Goal: Task Accomplishment & Management: Use online tool/utility

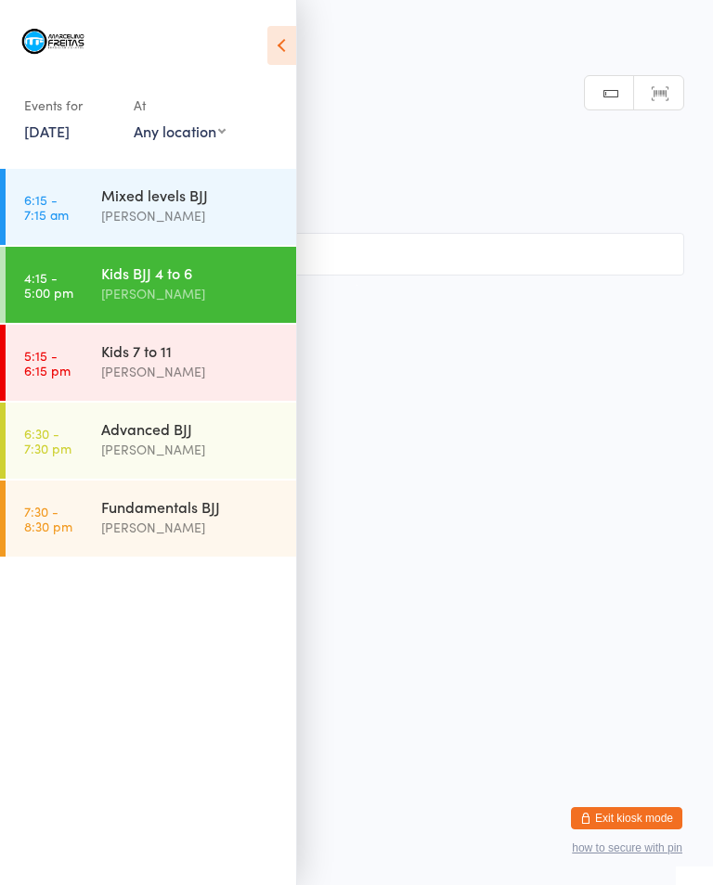
click at [149, 360] on div "Kids 7 to 11" at bounding box center [190, 351] width 179 height 20
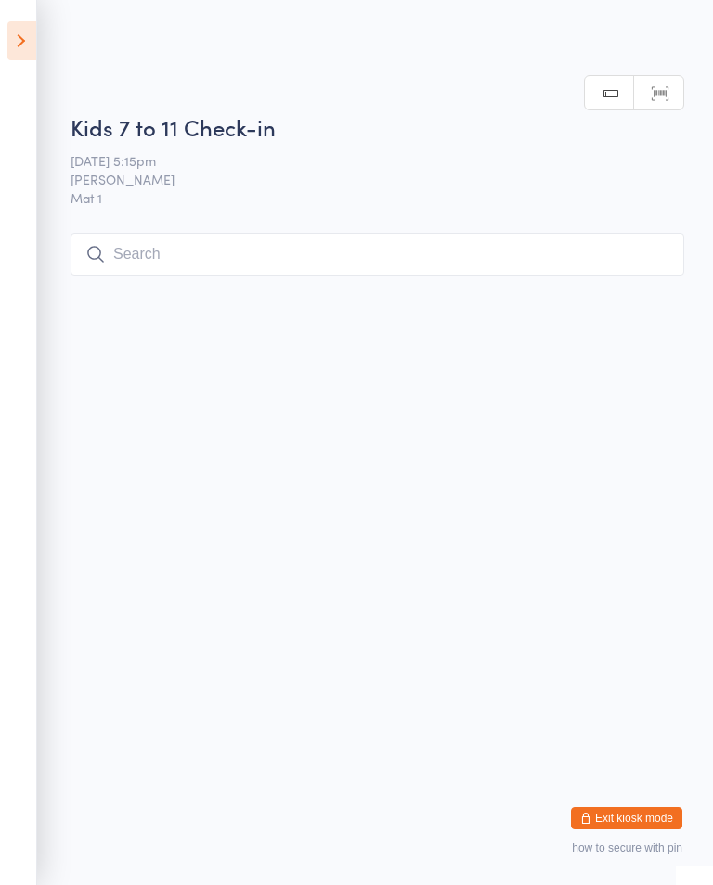
click at [361, 235] on input "search" at bounding box center [377, 254] width 613 height 43
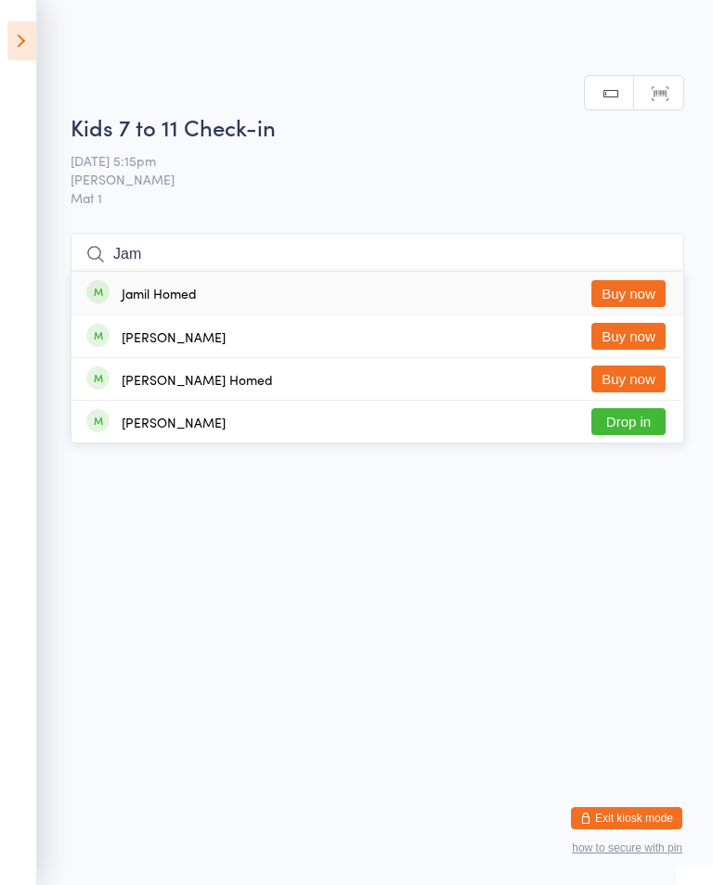
click at [526, 233] on input "Jam" at bounding box center [377, 254] width 613 height 43
type input "Jam"
click at [543, 272] on div "Jamil Homed Buy now" at bounding box center [377, 293] width 612 height 43
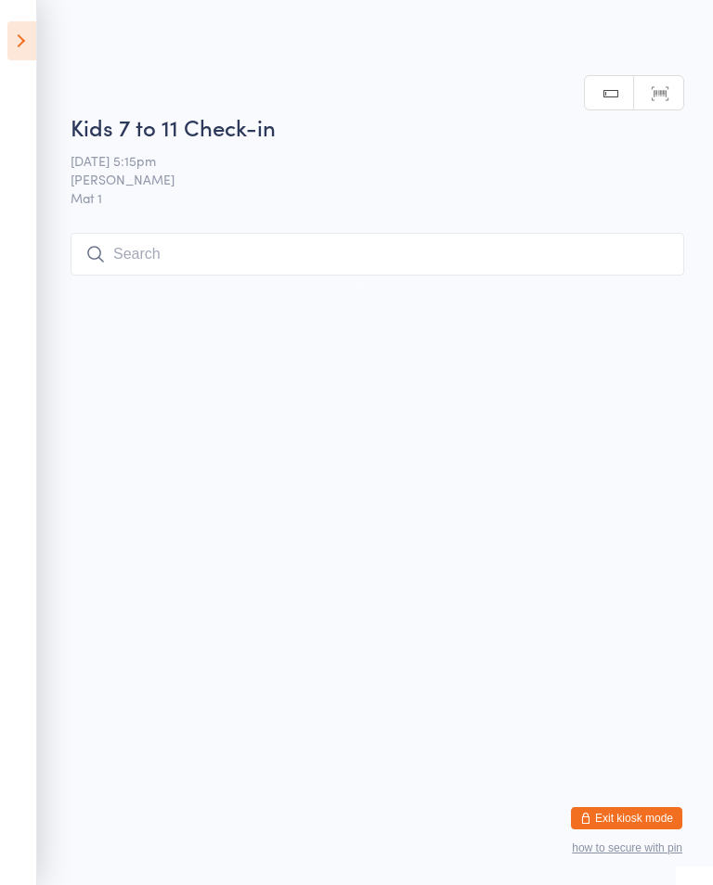
scroll to position [0, 0]
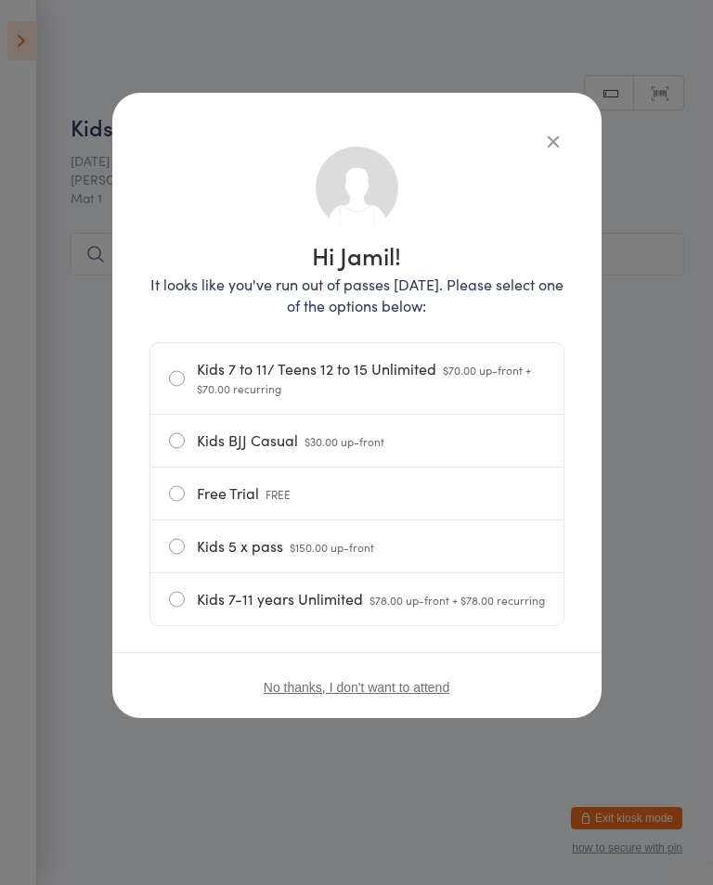
click at [543, 135] on icon "button" at bounding box center [553, 141] width 20 height 20
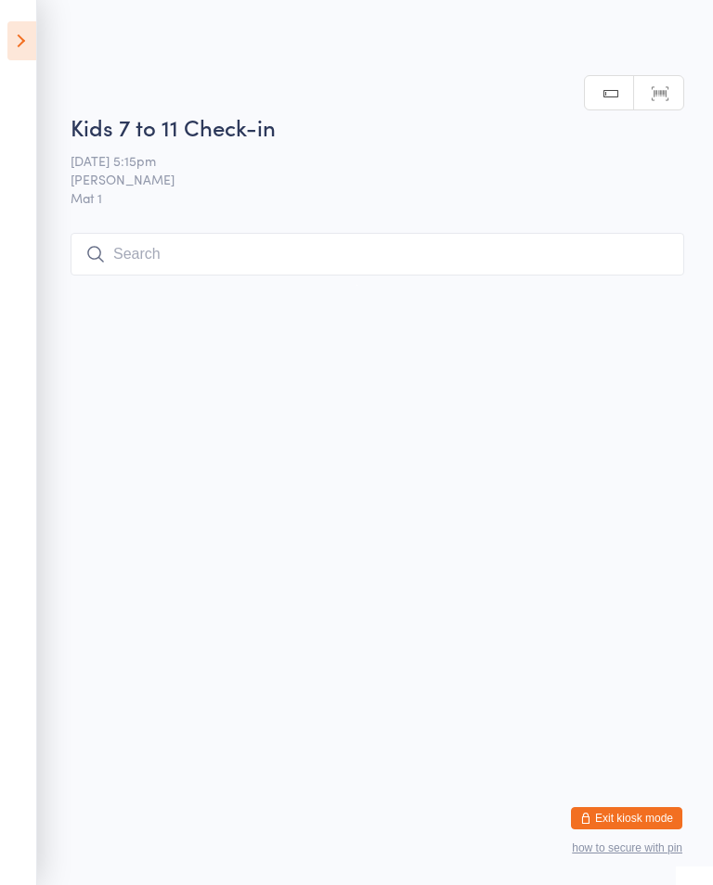
click at [334, 252] on input "search" at bounding box center [377, 254] width 613 height 43
type input "J"
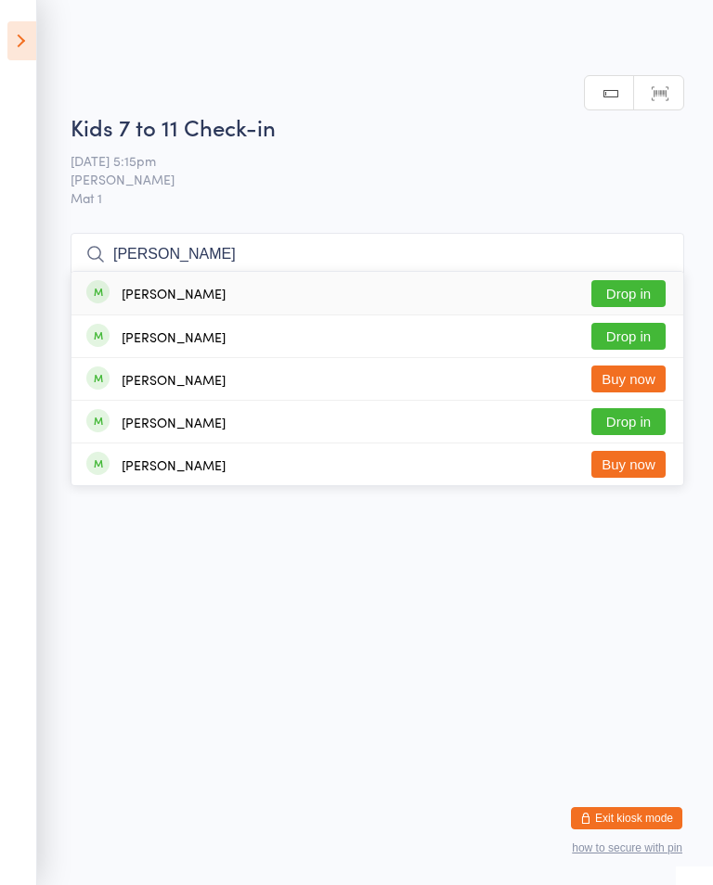
type input "[PERSON_NAME]"
click at [616, 280] on button "Drop in" at bounding box center [628, 293] width 74 height 27
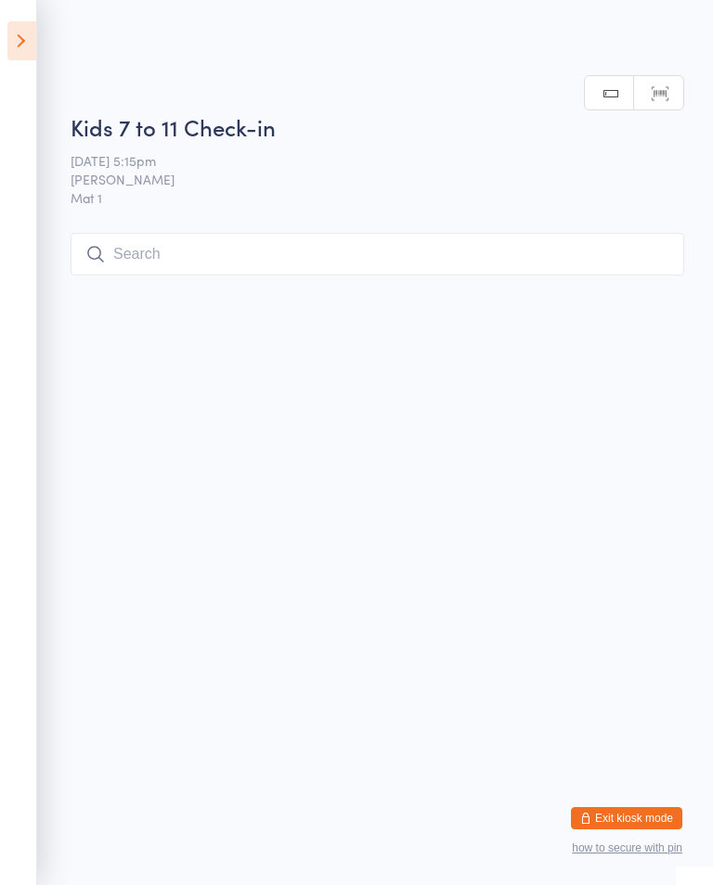
scroll to position [0, 0]
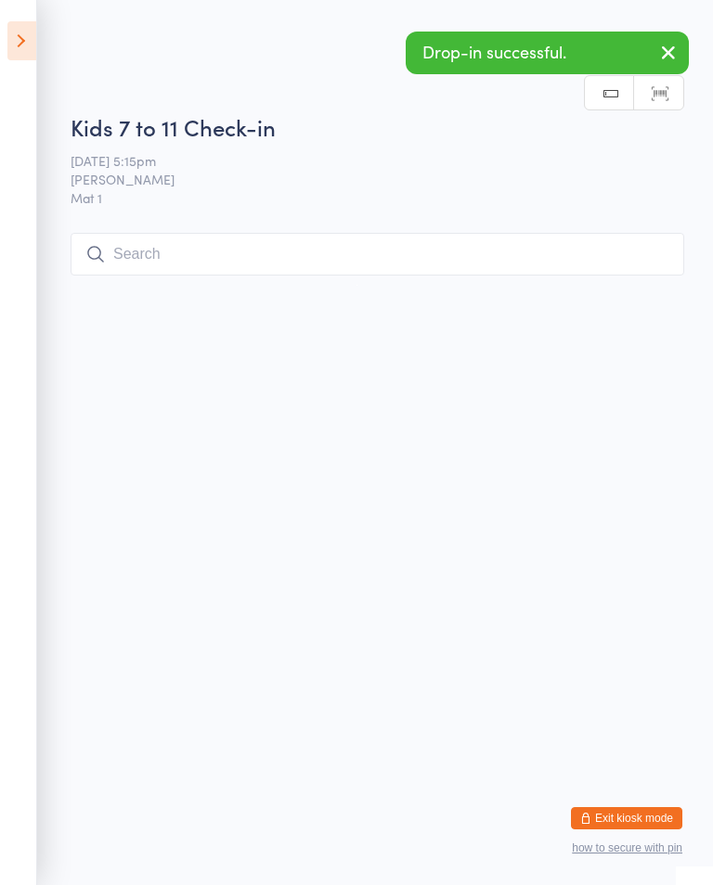
click at [329, 260] on input "search" at bounding box center [377, 254] width 613 height 43
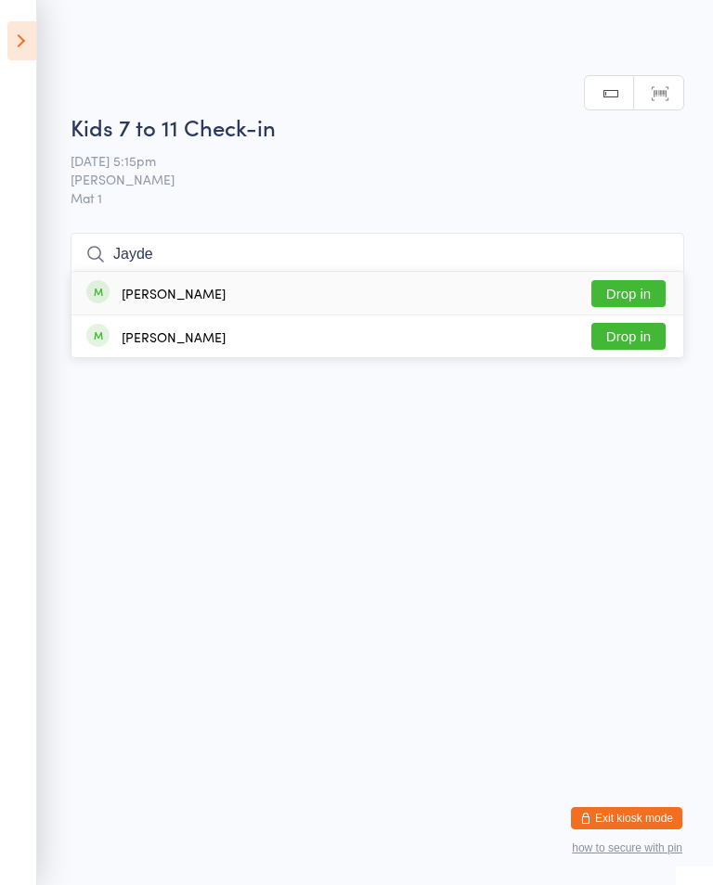
type input "Jayde"
click at [638, 280] on button "Drop in" at bounding box center [628, 293] width 74 height 27
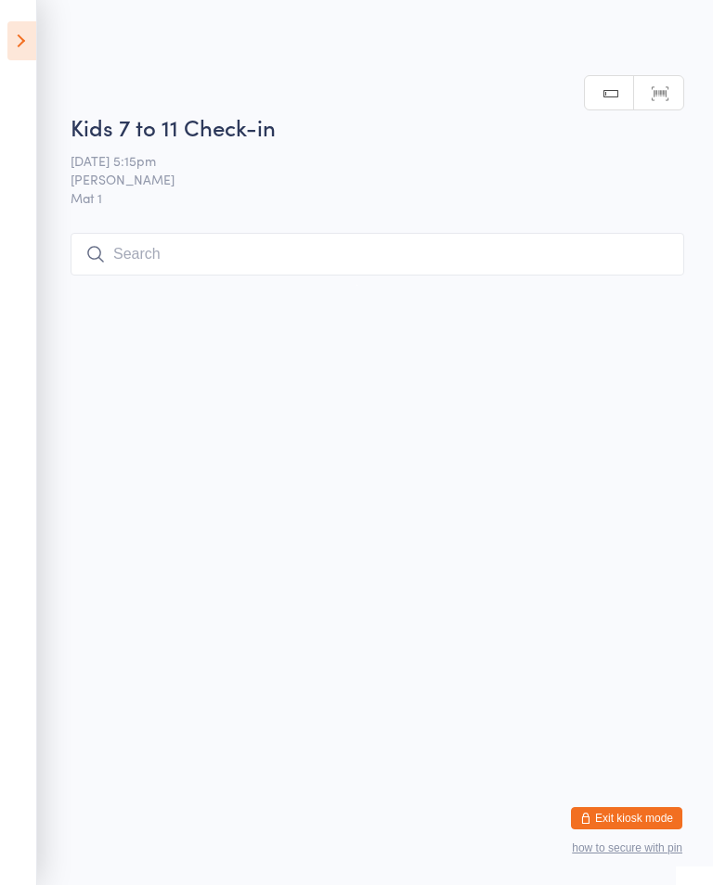
scroll to position [0, 0]
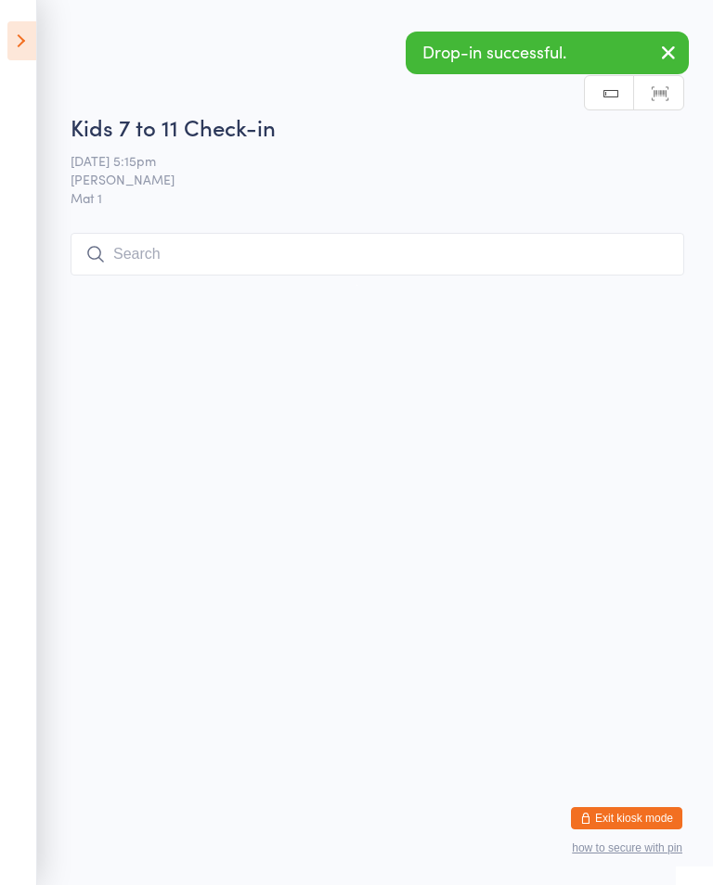
click at [248, 263] on input "search" at bounding box center [377, 254] width 613 height 43
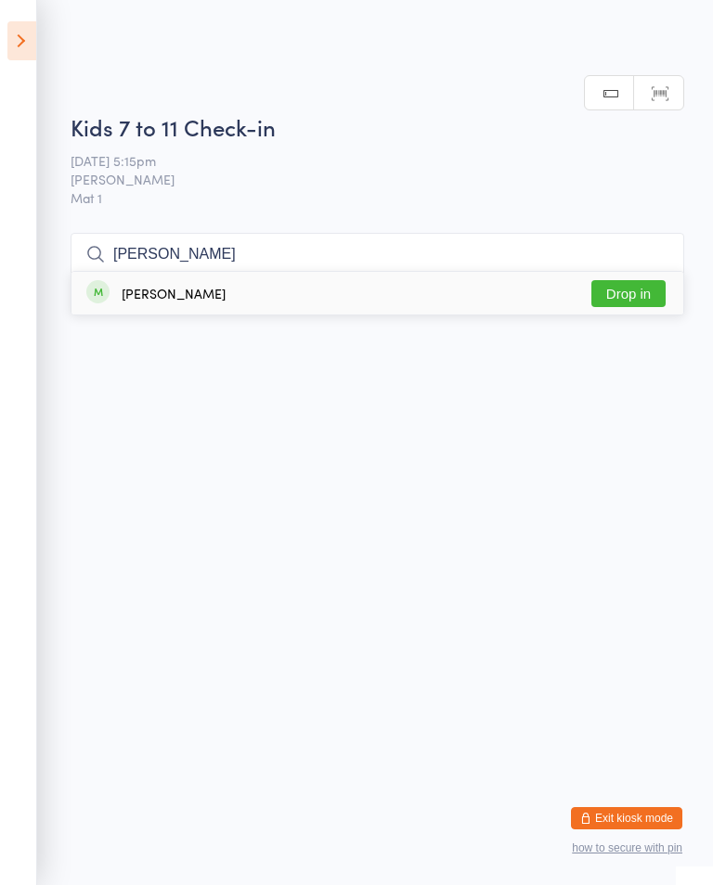
type input "[PERSON_NAME]"
click at [631, 280] on button "Drop in" at bounding box center [628, 293] width 74 height 27
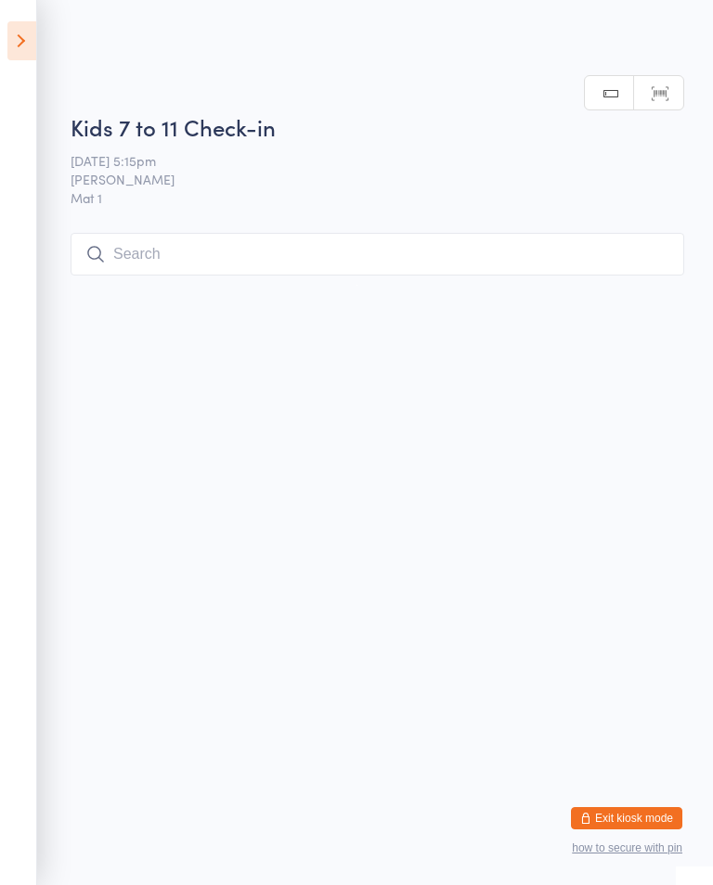
scroll to position [0, 0]
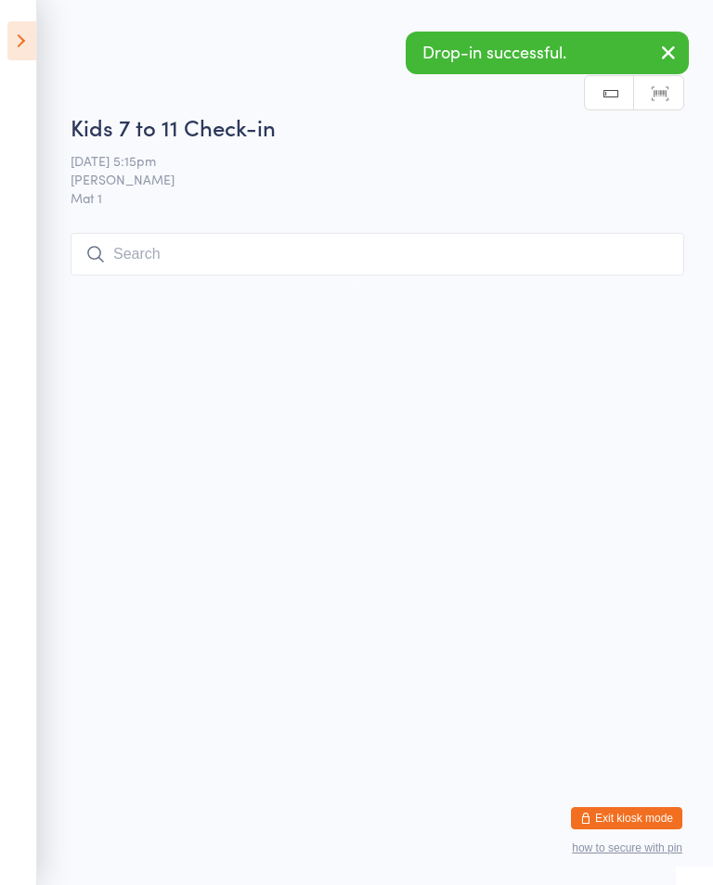
click at [30, 58] on icon at bounding box center [21, 40] width 29 height 39
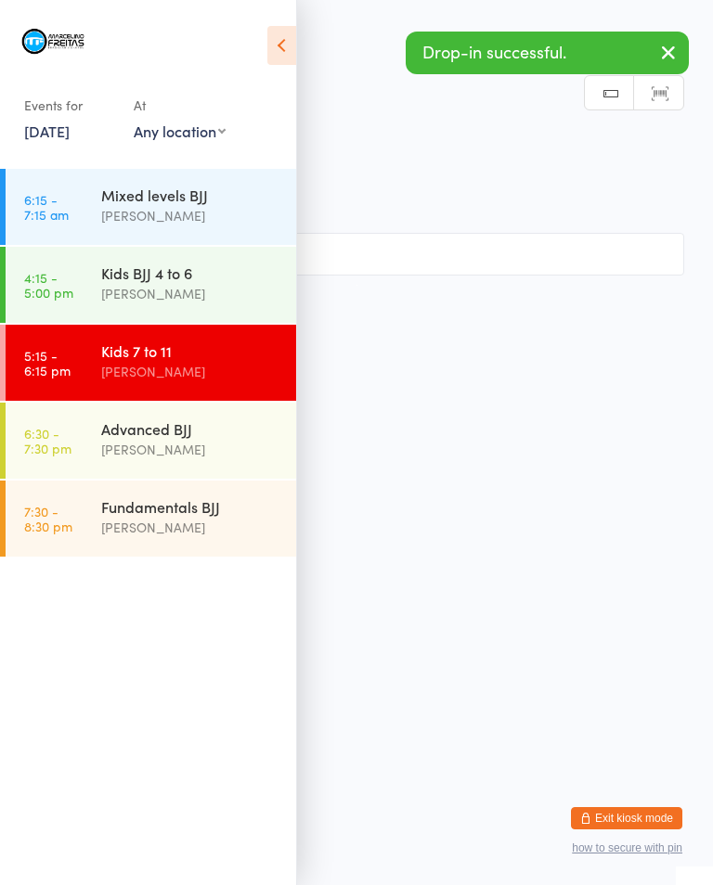
click at [174, 283] on div "Kids BJJ 4 to 6" at bounding box center [190, 273] width 179 height 20
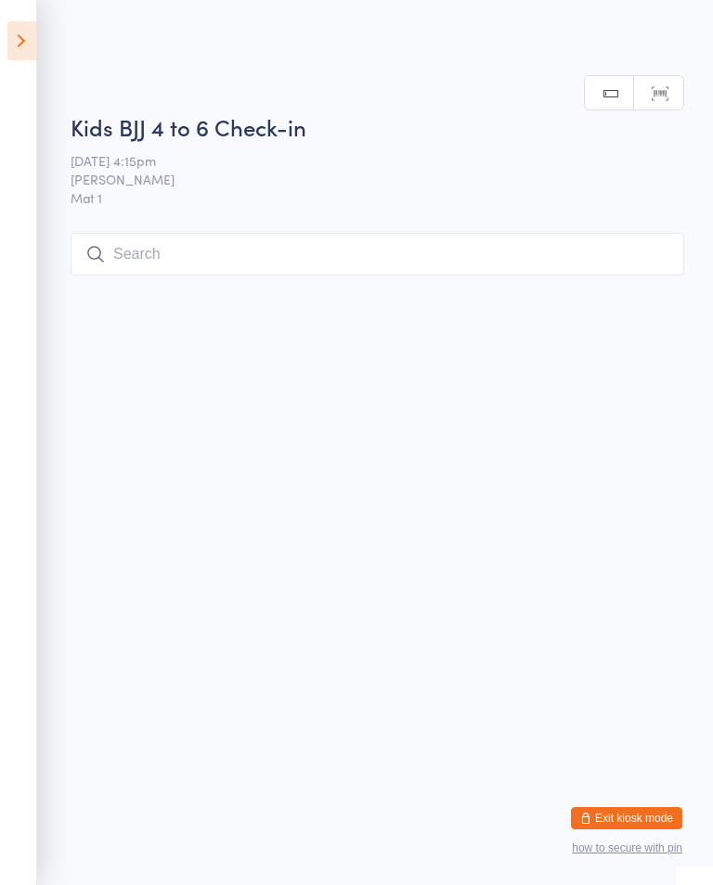
click at [354, 250] on input "search" at bounding box center [377, 254] width 613 height 43
type input "Sie"
click at [648, 280] on button "Drop in" at bounding box center [628, 293] width 74 height 27
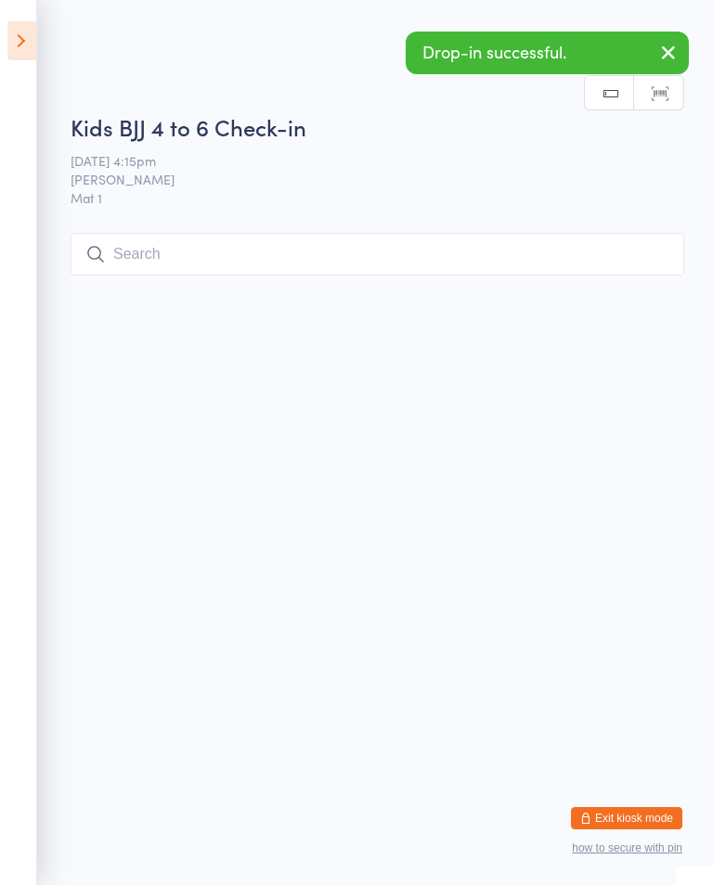
click at [30, 43] on icon at bounding box center [21, 40] width 29 height 39
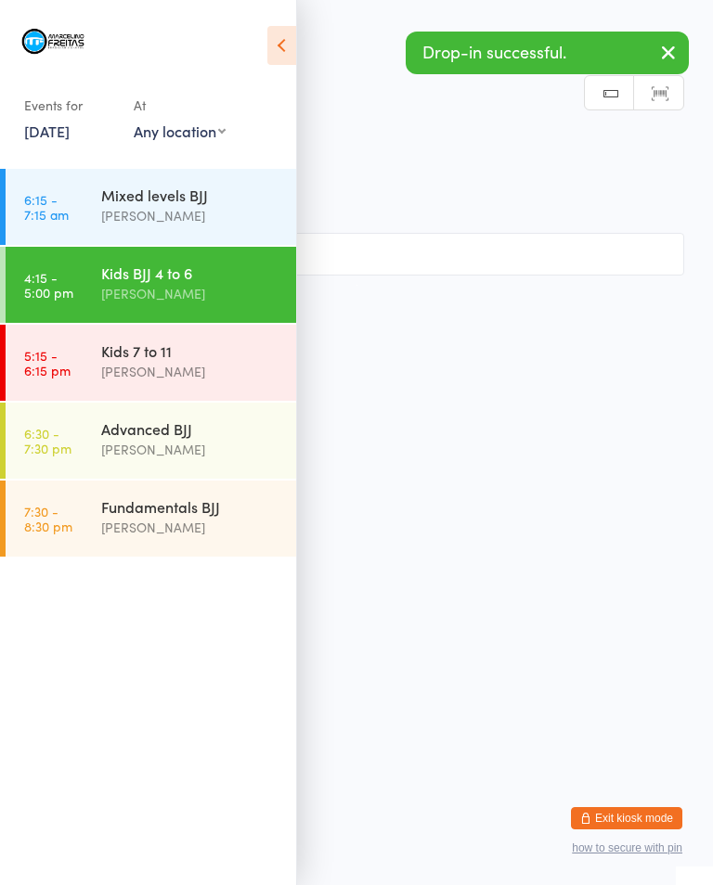
click at [135, 371] on div "[PERSON_NAME]" at bounding box center [190, 371] width 179 height 21
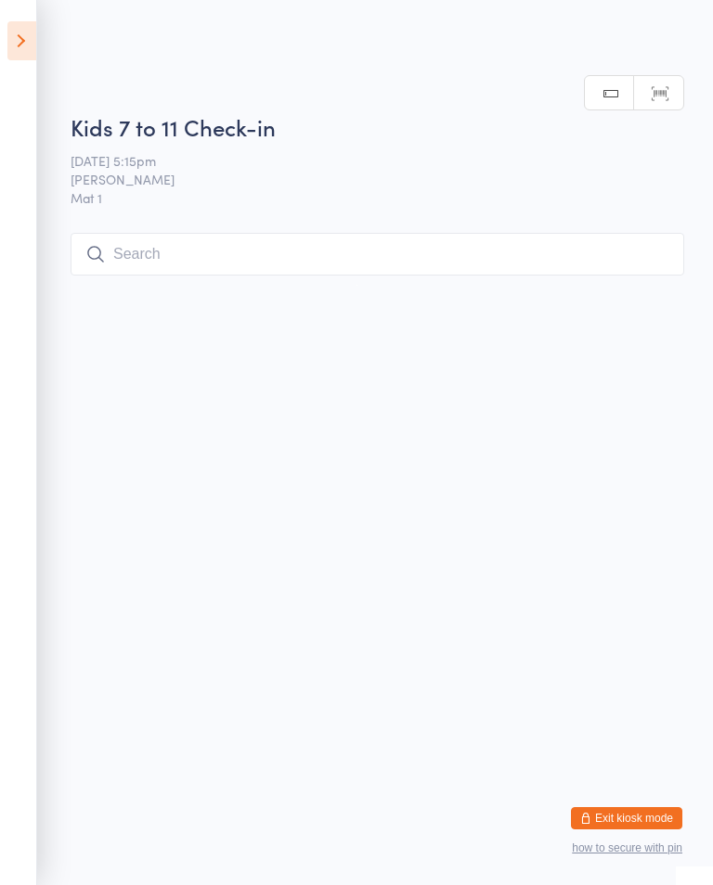
click at [523, 243] on input "search" at bounding box center [377, 254] width 613 height 43
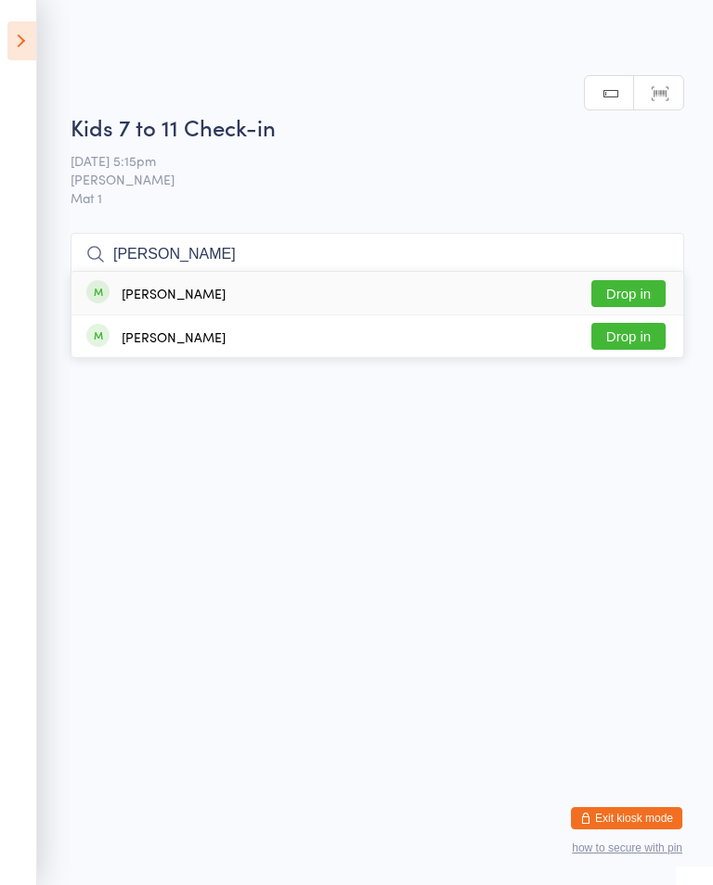
type input "[PERSON_NAME]"
click at [661, 290] on button "Drop in" at bounding box center [628, 293] width 74 height 27
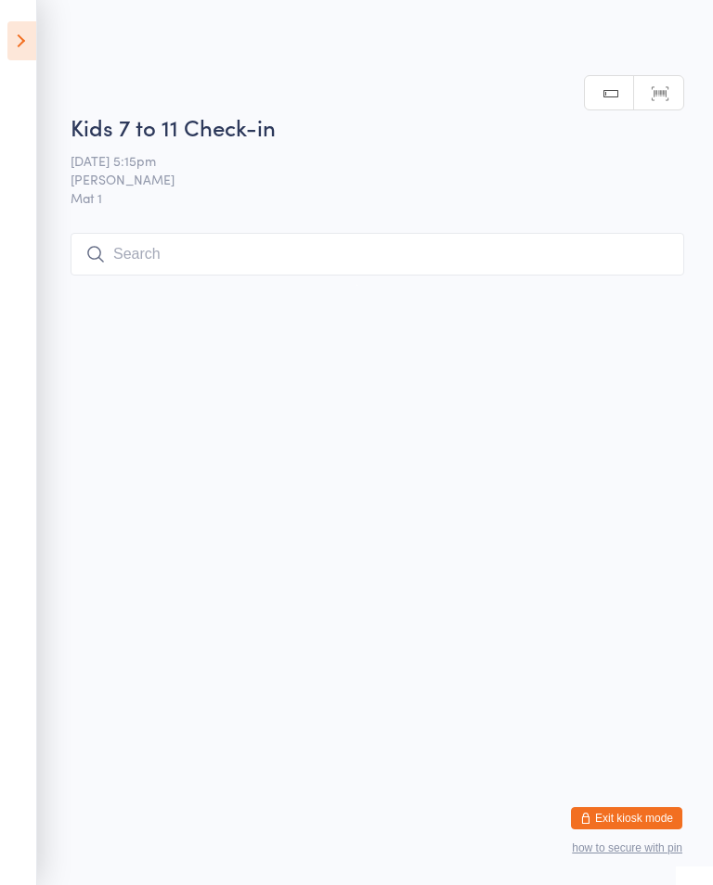
click at [252, 270] on input "search" at bounding box center [377, 254] width 613 height 43
type input "Coc"
click at [629, 280] on button "Drop in" at bounding box center [628, 293] width 74 height 27
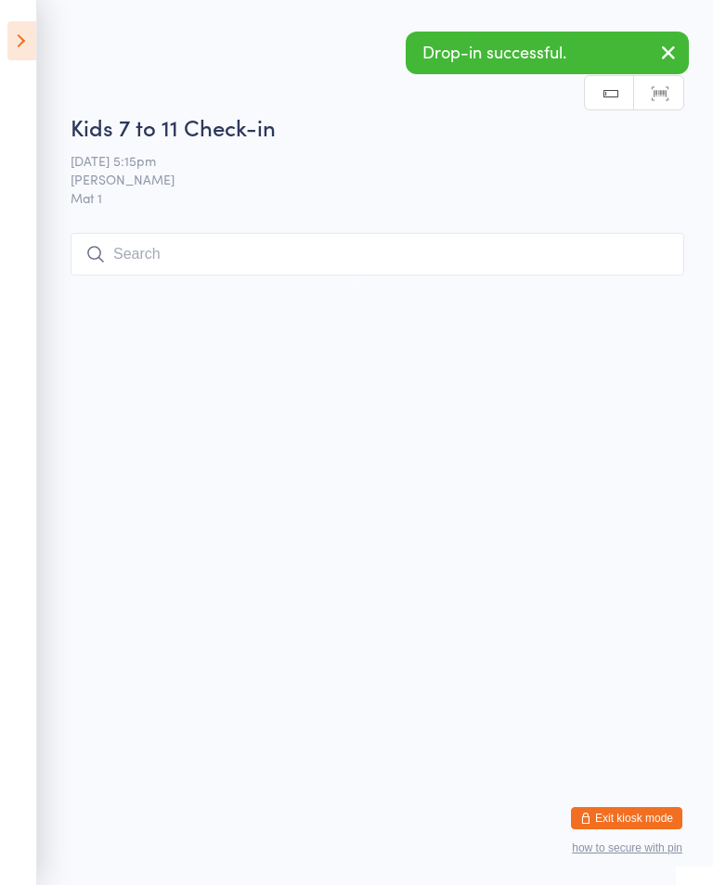
click at [680, 53] on button "button" at bounding box center [668, 53] width 41 height 43
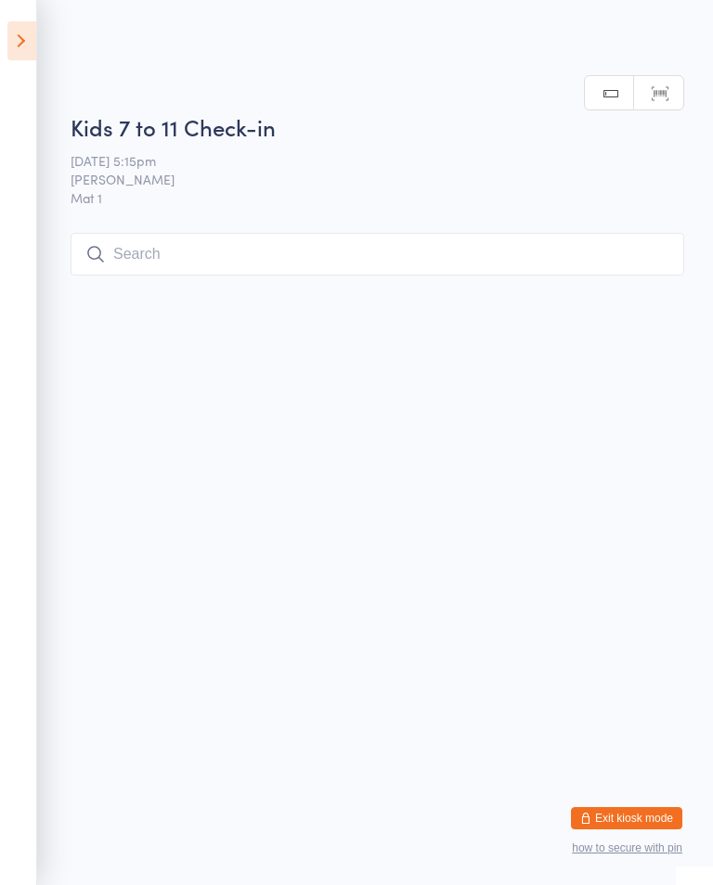
click at [550, 259] on input "search" at bounding box center [377, 254] width 613 height 43
type input "P"
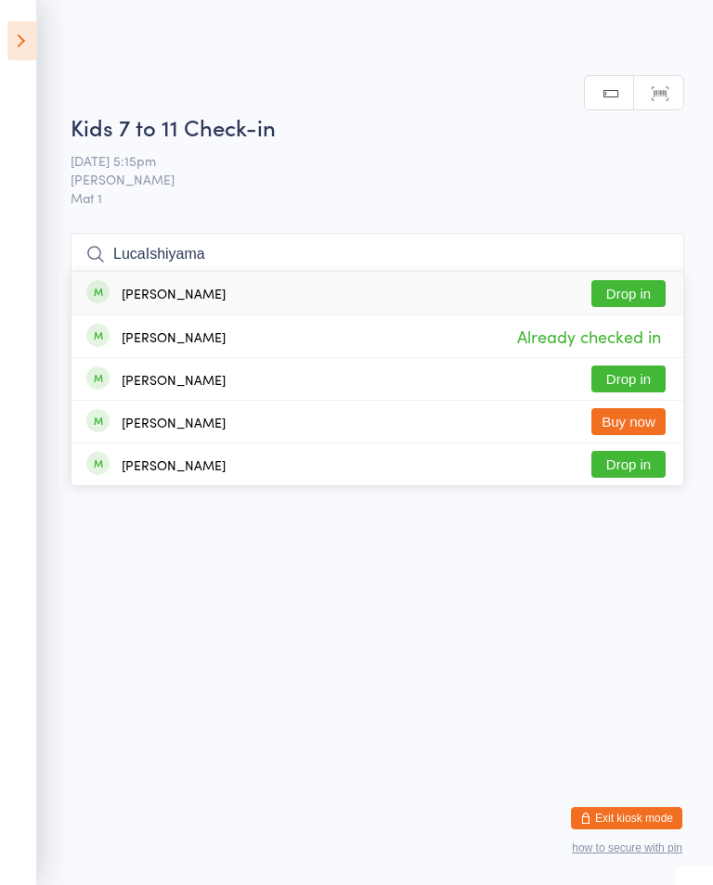
type input "LucaIshiyama"
click at [640, 280] on button "Drop in" at bounding box center [628, 293] width 74 height 27
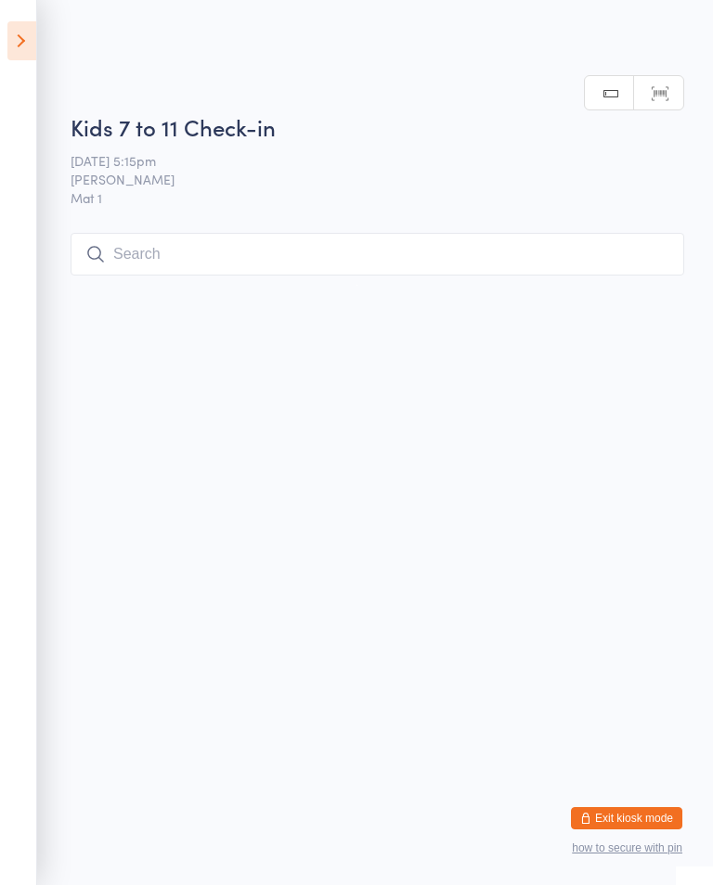
scroll to position [0, 0]
click at [297, 274] on input "search" at bounding box center [377, 254] width 613 height 43
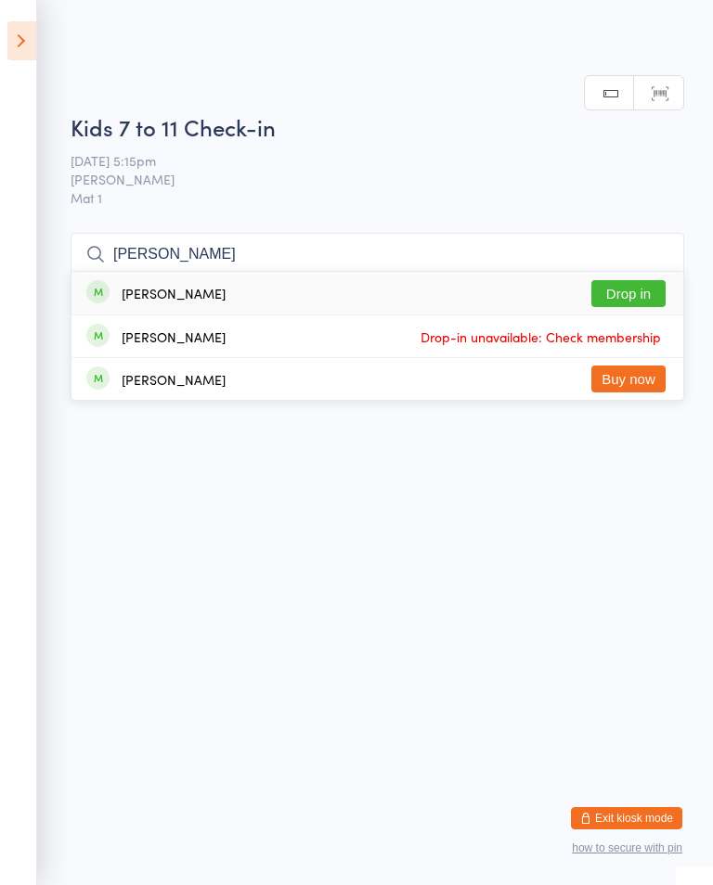
scroll to position [71, 0]
type input "[PERSON_NAME]"
click at [636, 280] on button "Drop in" at bounding box center [628, 293] width 74 height 27
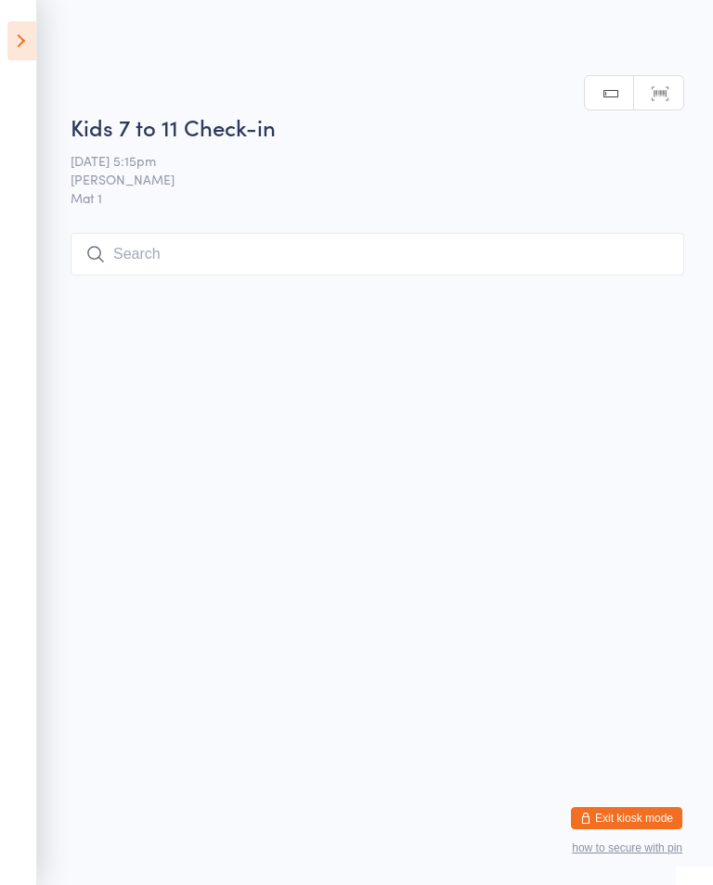
scroll to position [0, 0]
click at [504, 261] on input "search" at bounding box center [377, 254] width 613 height 43
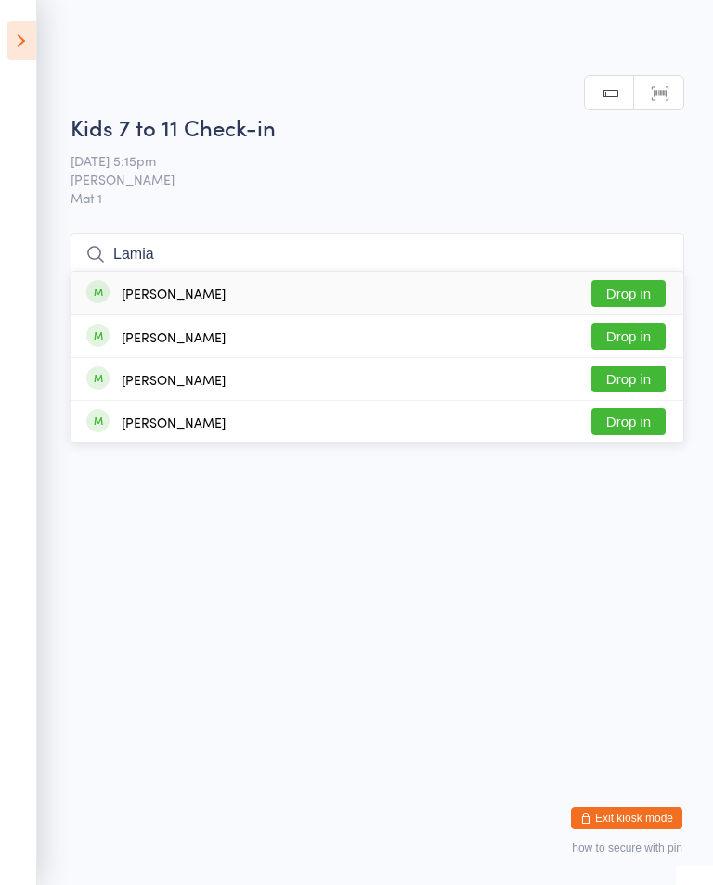
type input "Lamia"
click at [641, 280] on button "Drop in" at bounding box center [628, 293] width 74 height 27
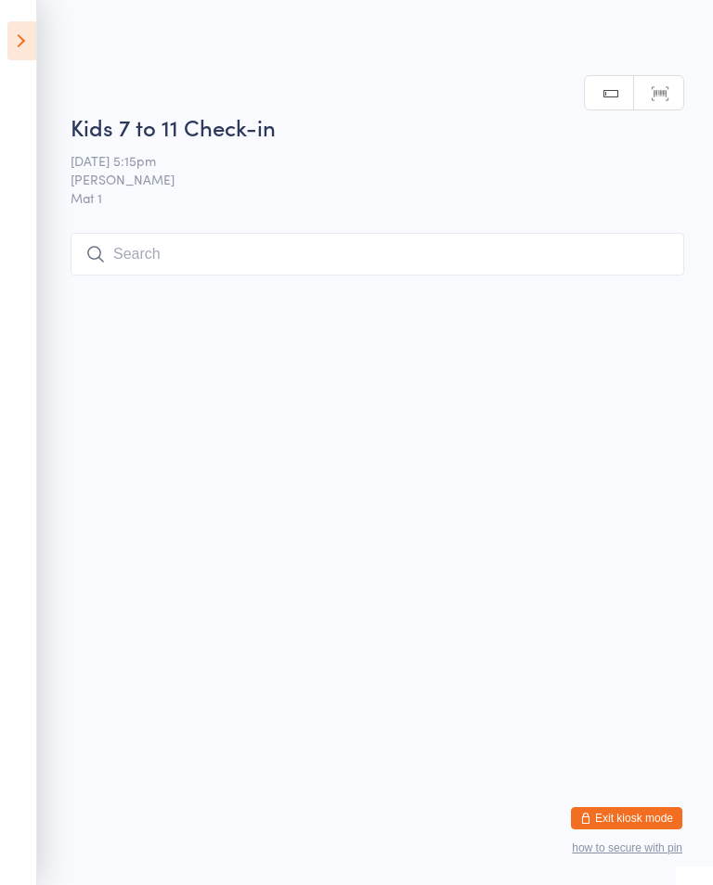
scroll to position [0, 0]
click at [178, 256] on input "search" at bounding box center [377, 254] width 613 height 43
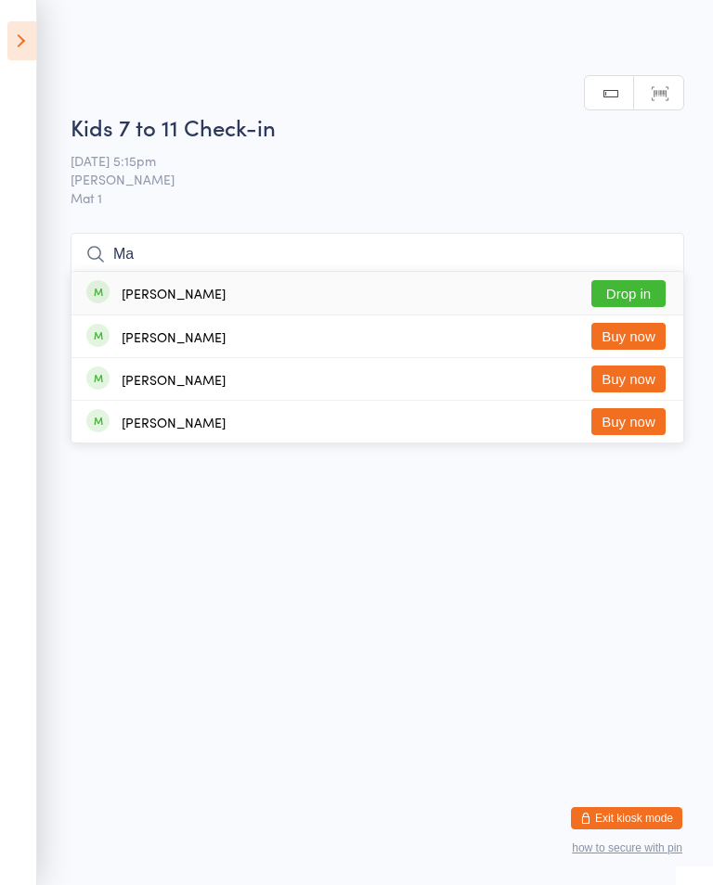
type input "M"
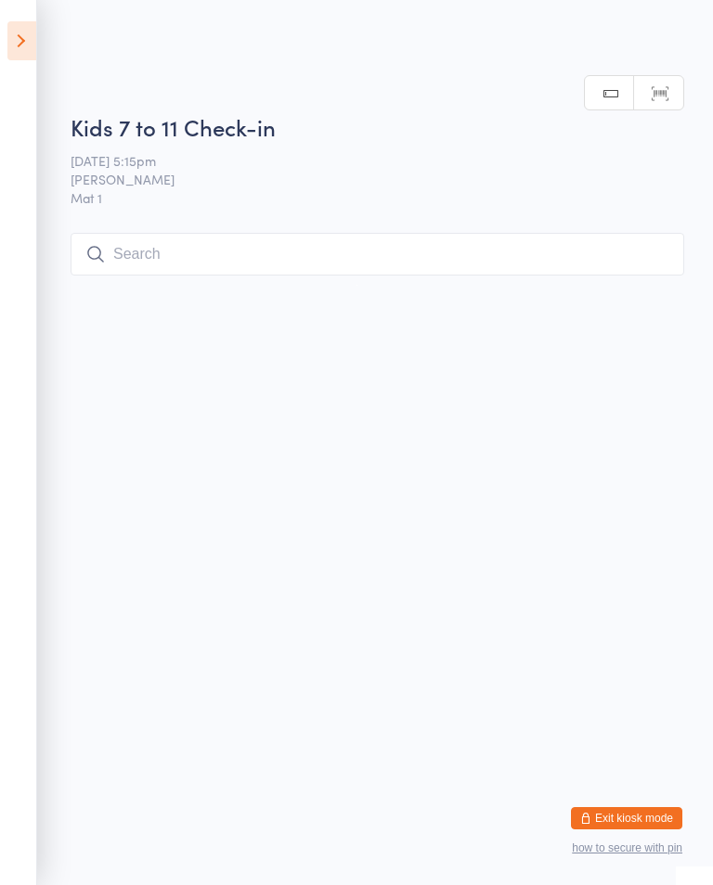
click at [526, 398] on html "You have now entered Kiosk Mode. Members will be able to check themselves in us…" at bounding box center [356, 442] width 713 height 885
click at [560, 249] on input "search" at bounding box center [377, 254] width 613 height 43
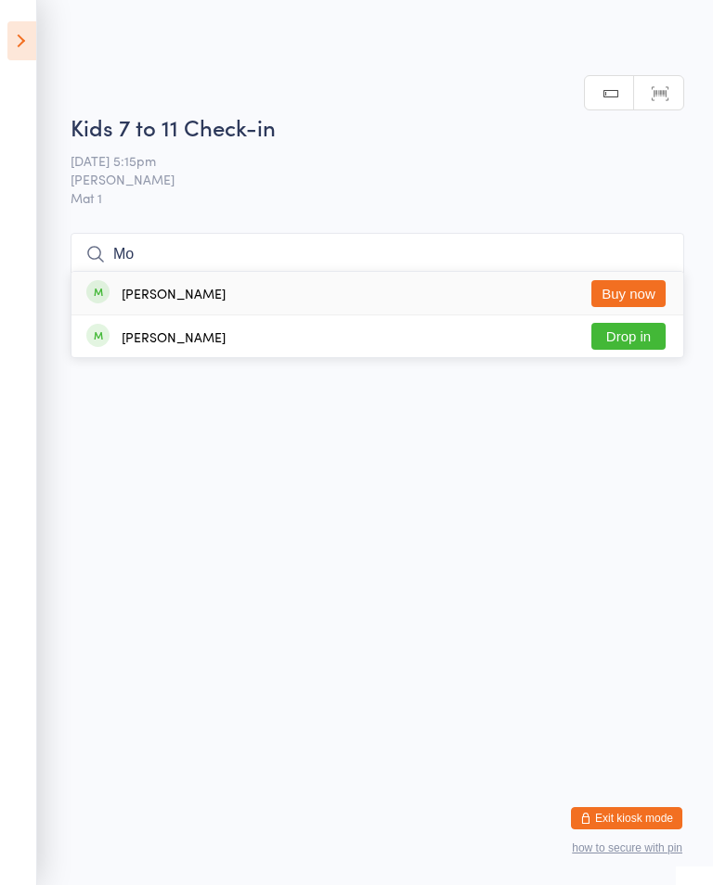
type input "Mo"
click at [637, 323] on button "Drop in" at bounding box center [628, 336] width 74 height 27
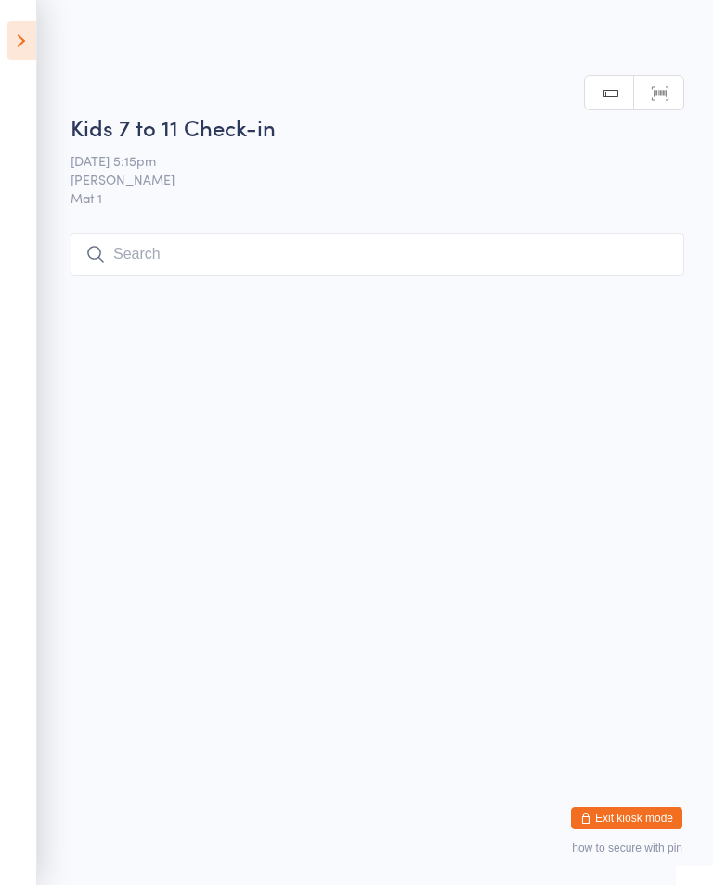
scroll to position [0, 0]
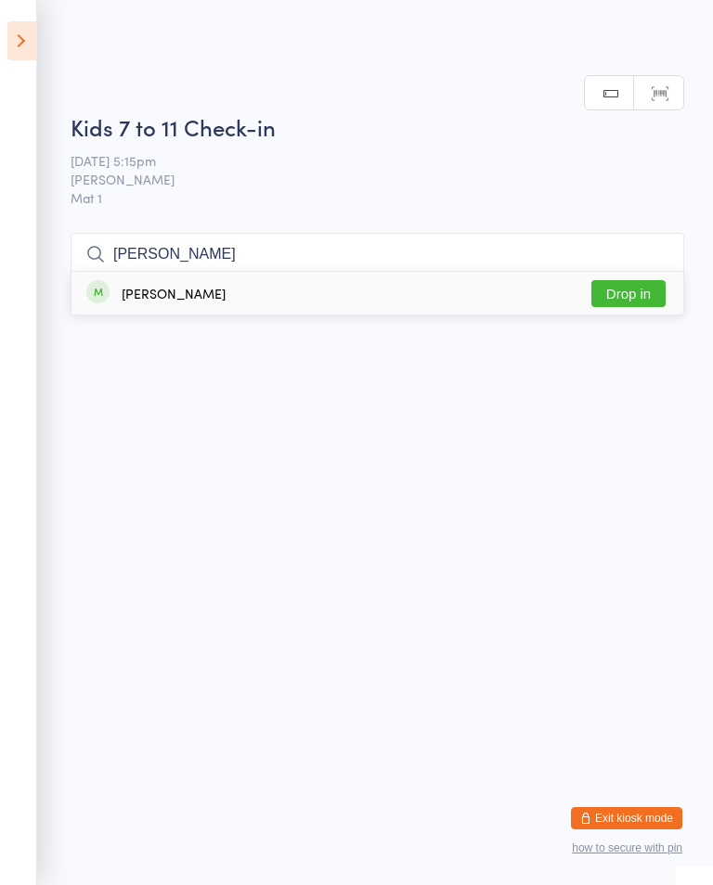
type input "[PERSON_NAME]"
click at [639, 299] on button "Drop in" at bounding box center [628, 293] width 74 height 27
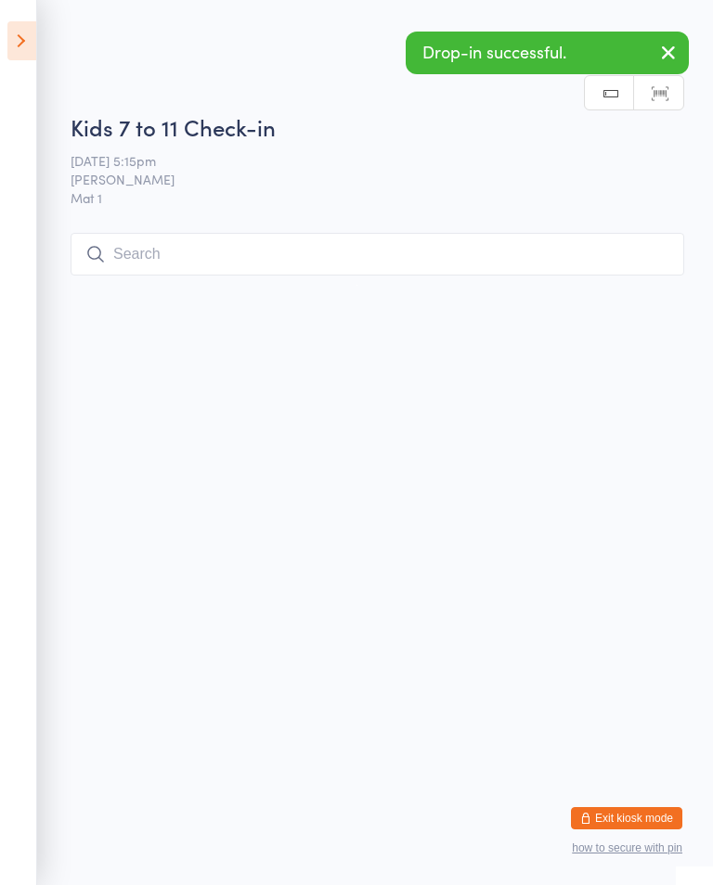
click at [83, 255] on input "search" at bounding box center [377, 254] width 613 height 43
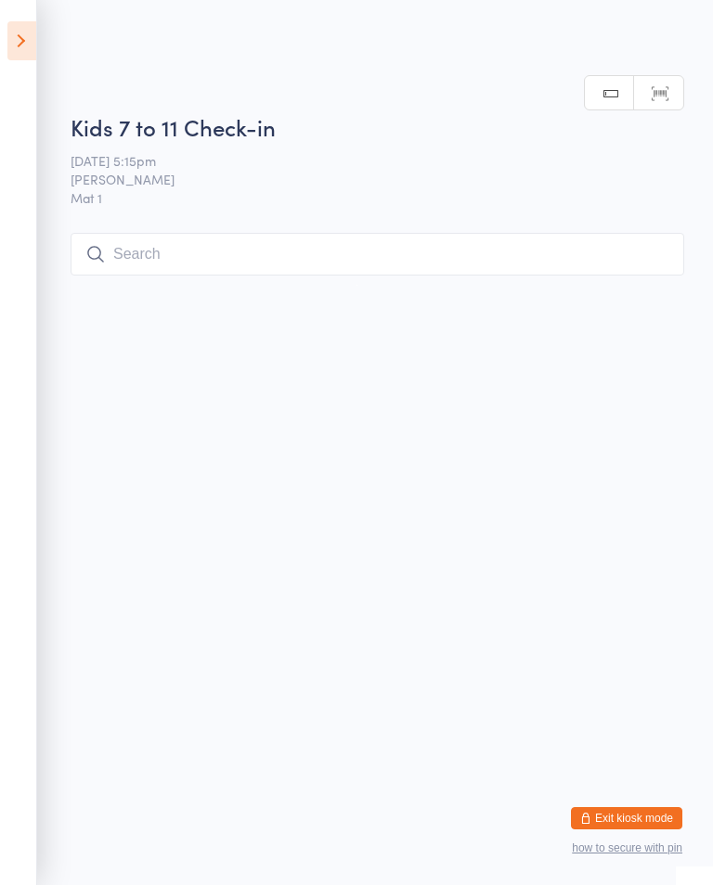
scroll to position [235, 0]
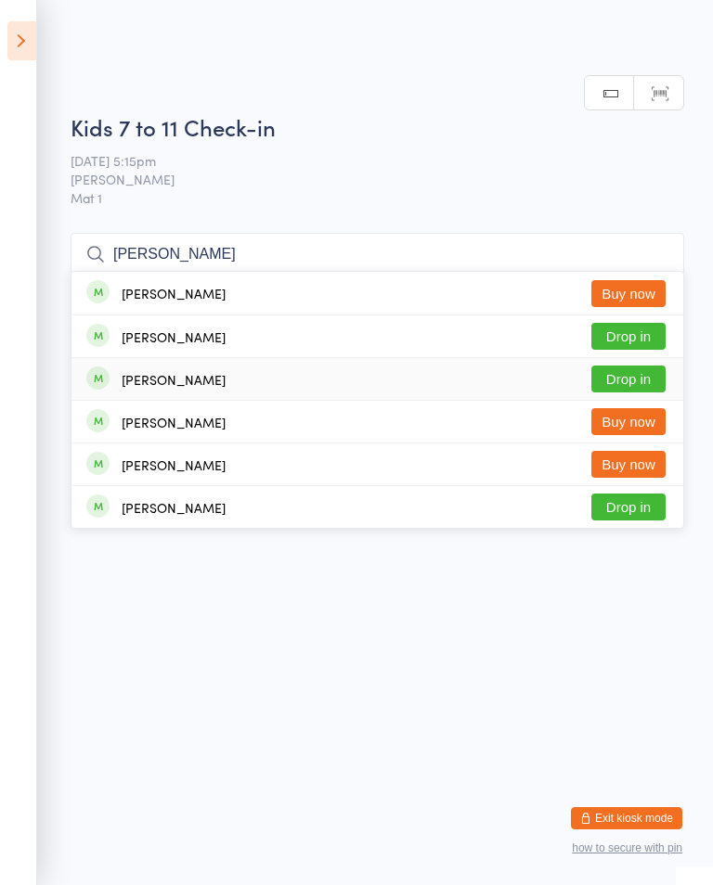
type input "[PERSON_NAME]"
click at [633, 366] on button "Drop in" at bounding box center [628, 379] width 74 height 27
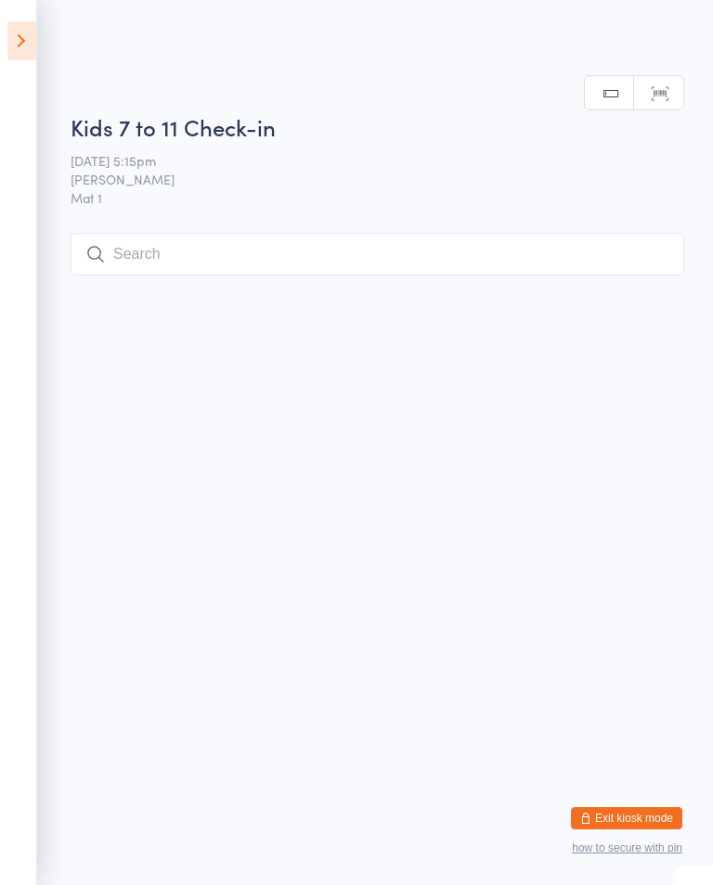
scroll to position [0, 0]
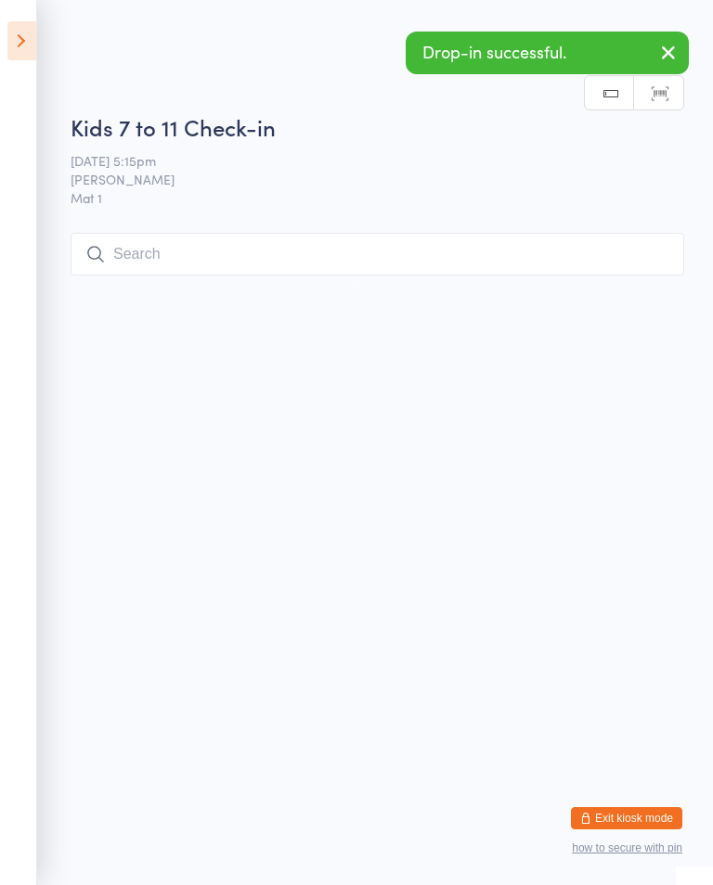
click at [399, 256] on input "search" at bounding box center [377, 254] width 613 height 43
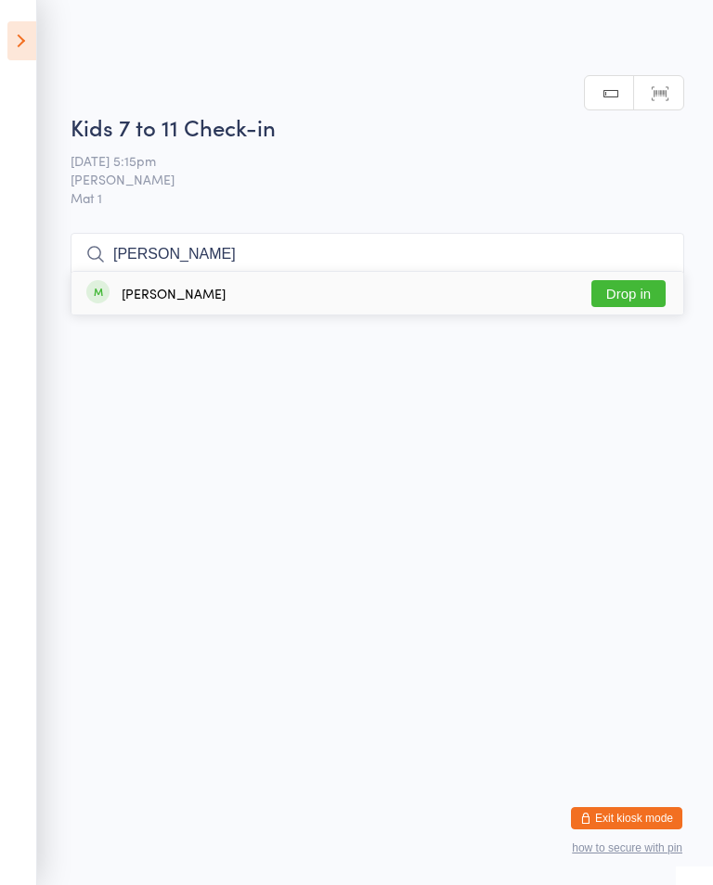
type input "[PERSON_NAME]"
click at [653, 280] on button "Drop in" at bounding box center [628, 293] width 74 height 27
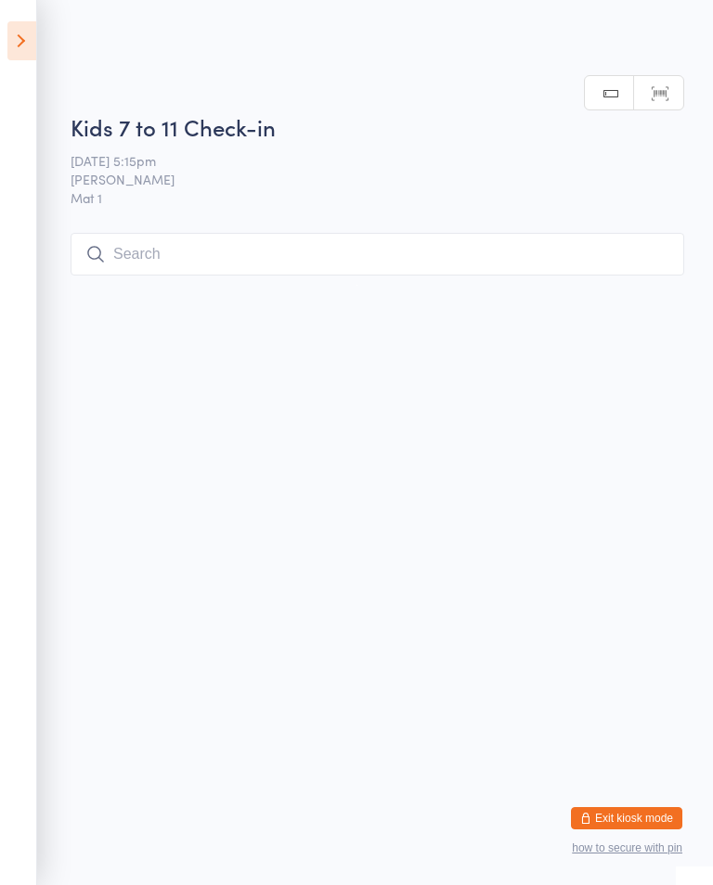
scroll to position [0, 0]
click at [373, 269] on input "search" at bounding box center [377, 254] width 613 height 43
type input "Bo"
click at [616, 280] on button "Drop in" at bounding box center [628, 293] width 74 height 27
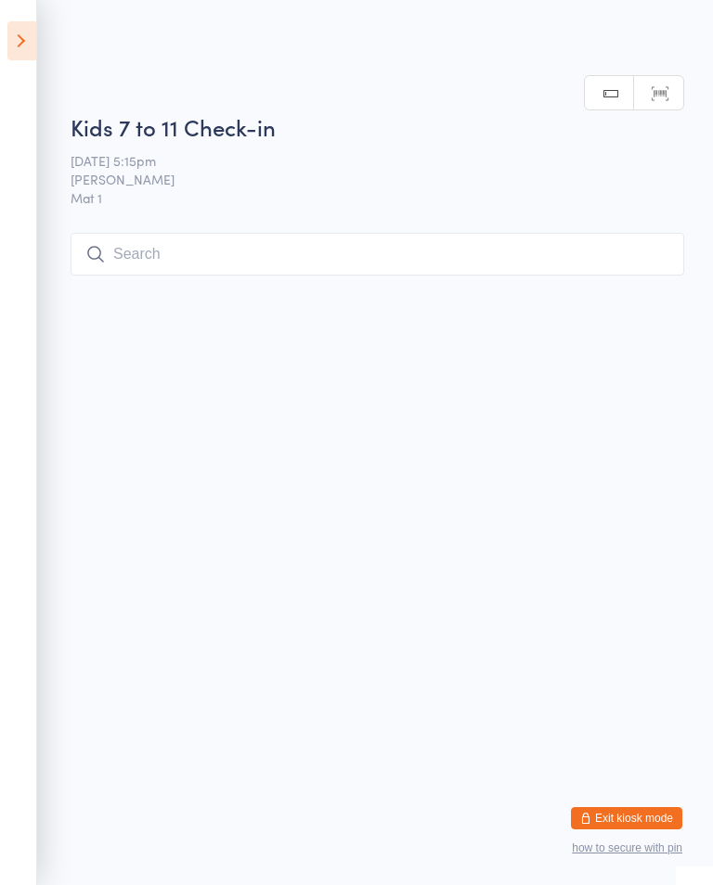
scroll to position [0, 0]
click at [452, 235] on input "search" at bounding box center [377, 254] width 613 height 43
type input "Mavin"
click at [652, 280] on button "Drop in" at bounding box center [628, 293] width 74 height 27
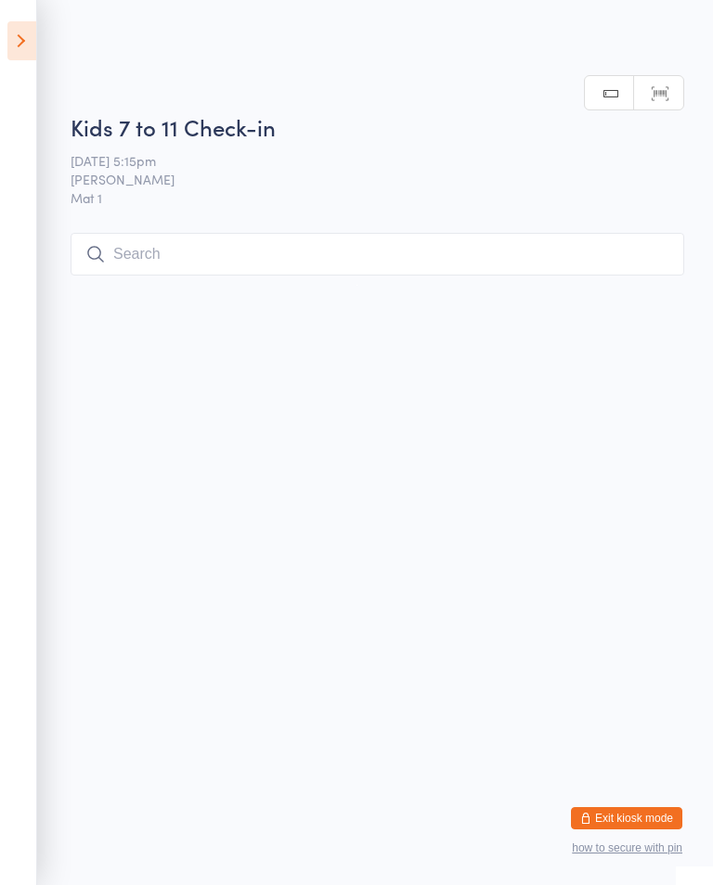
scroll to position [0, 0]
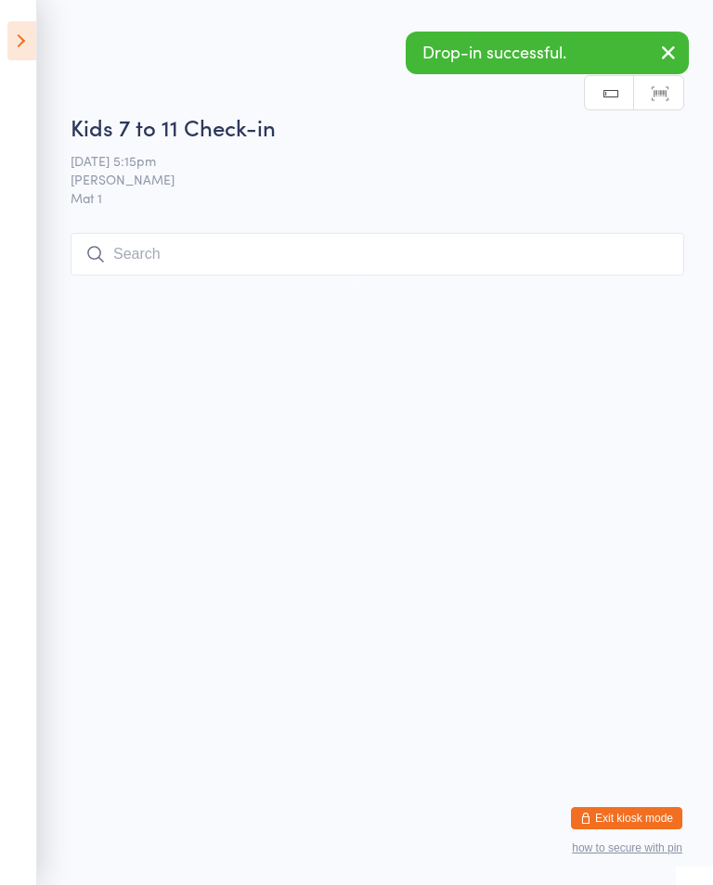
click at [389, 242] on input "search" at bounding box center [377, 254] width 613 height 43
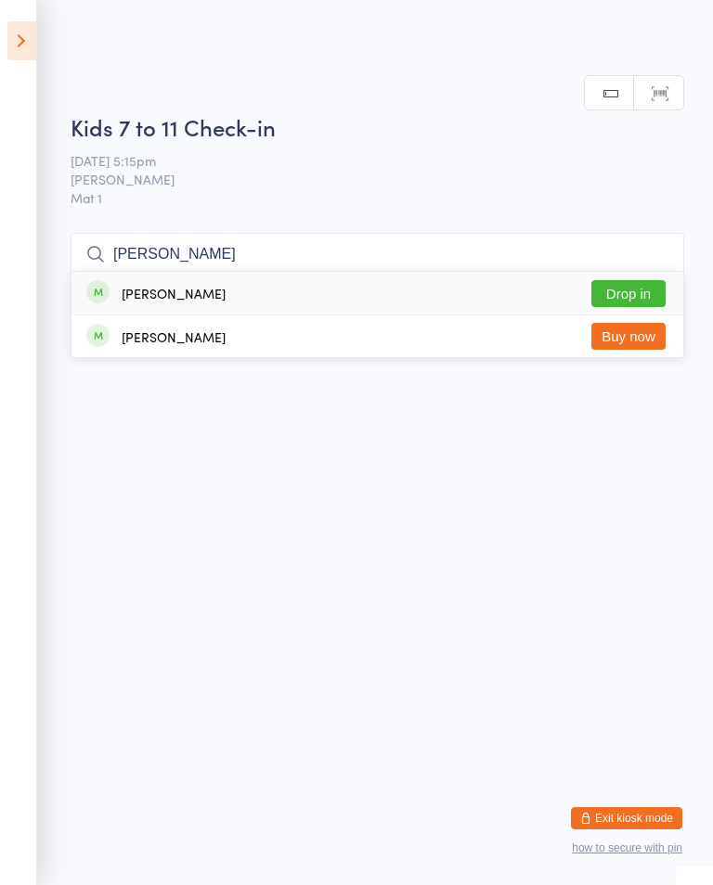
type input "[PERSON_NAME]"
click at [643, 280] on button "Drop in" at bounding box center [628, 293] width 74 height 27
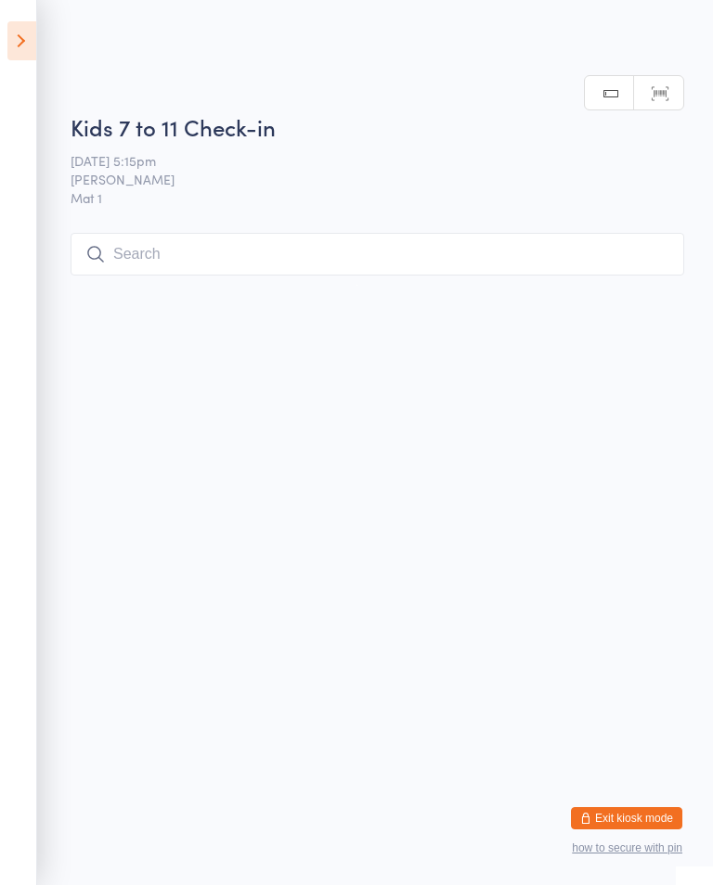
scroll to position [0, 0]
